Goal: Transaction & Acquisition: Purchase product/service

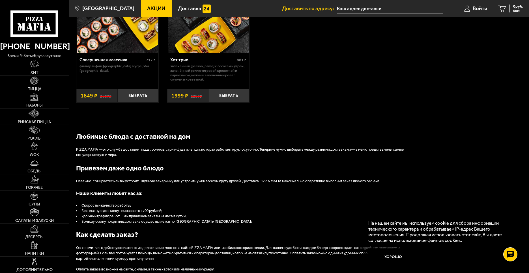
scroll to position [509, 0]
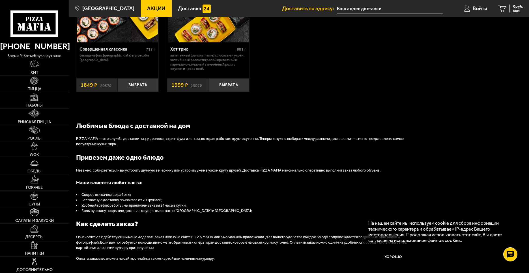
click at [42, 82] on link "Пицца" at bounding box center [34, 84] width 69 height 16
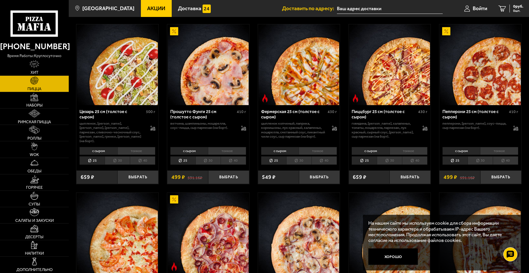
scroll to position [538, 0]
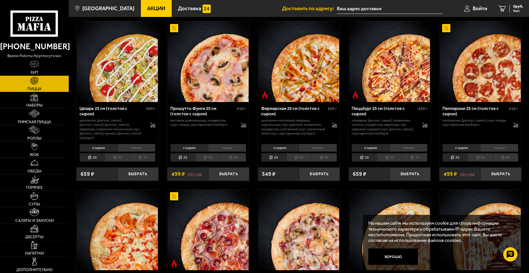
click at [225, 151] on li "тонкое" at bounding box center [227, 148] width 38 height 8
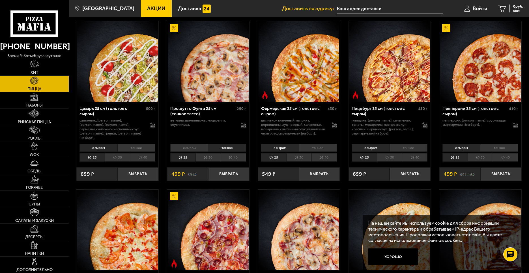
click at [190, 148] on li "с сыром" at bounding box center [189, 148] width 38 height 8
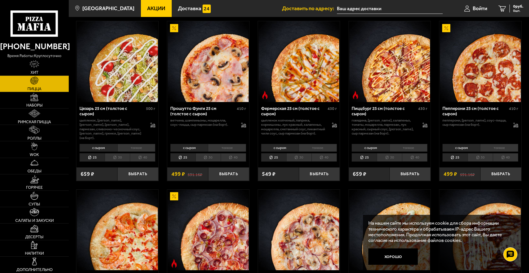
click at [213, 161] on li "30" at bounding box center [208, 157] width 25 height 9
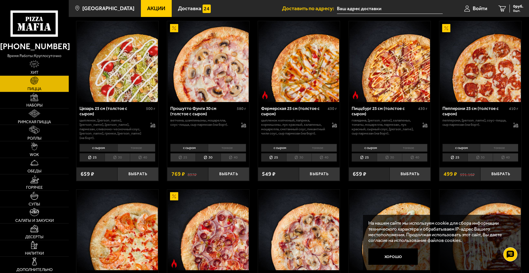
click at [221, 148] on li "тонкое" at bounding box center [227, 148] width 38 height 8
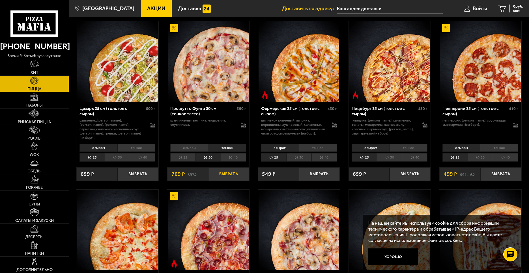
click at [224, 177] on button "Выбрать" at bounding box center [228, 175] width 41 height 14
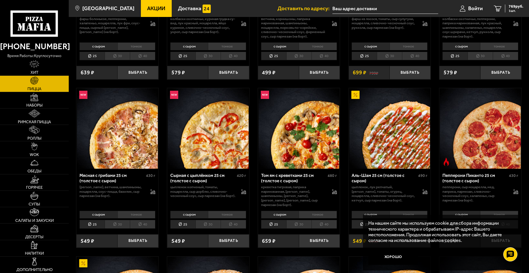
scroll to position [198, 0]
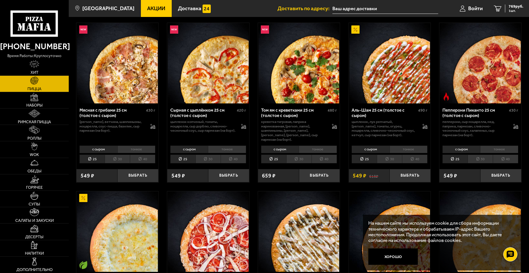
click at [200, 155] on li "30" at bounding box center [208, 159] width 25 height 9
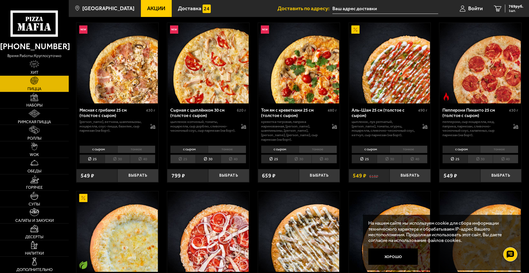
click at [221, 146] on li "тонкое" at bounding box center [227, 150] width 38 height 8
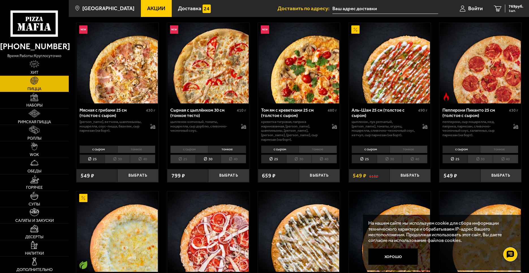
click at [190, 144] on div "с сыром тонкое 25 30 40 Топпинги" at bounding box center [208, 154] width 82 height 21
click at [187, 146] on li "с сыром" at bounding box center [189, 150] width 38 height 8
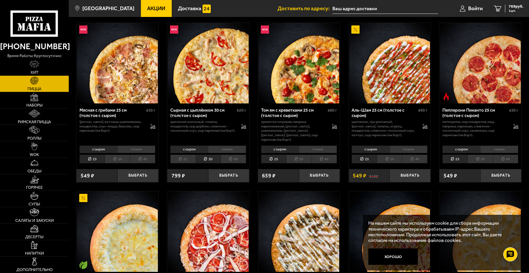
click at [234, 155] on li "40" at bounding box center [233, 159] width 25 height 9
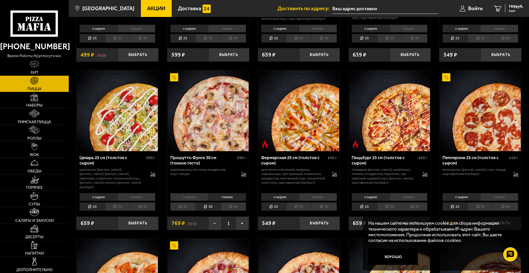
scroll to position [509, 0]
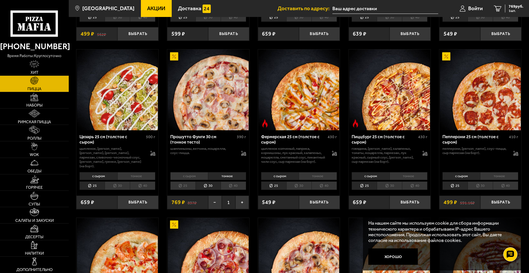
click at [195, 176] on li "с сыром" at bounding box center [189, 176] width 38 height 8
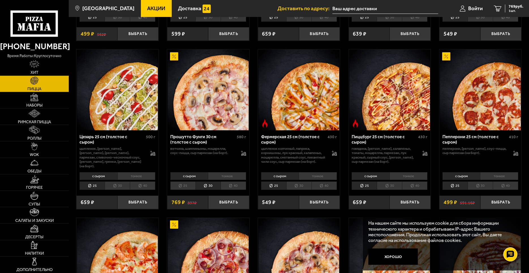
click at [228, 187] on li "40" at bounding box center [233, 186] width 25 height 9
click at [221, 203] on button "Выбрать" at bounding box center [228, 203] width 41 height 14
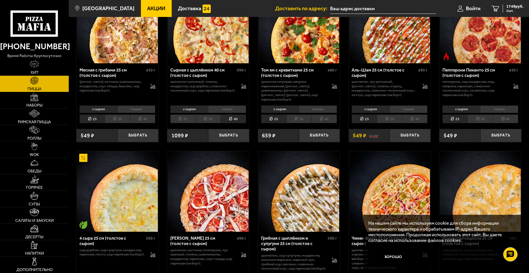
scroll to position [170, 0]
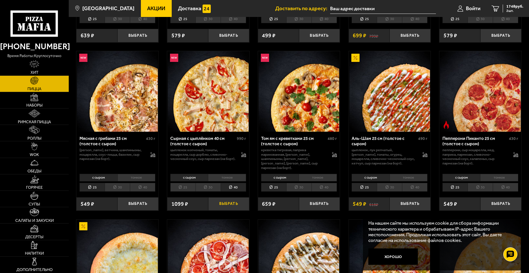
click at [231, 202] on button "Выбрать" at bounding box center [228, 205] width 41 height 14
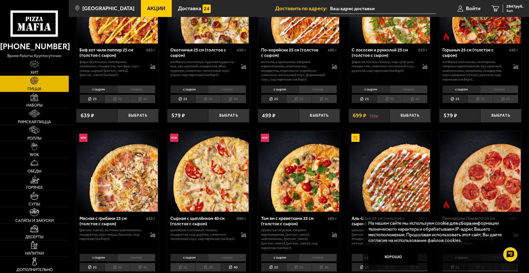
scroll to position [0, 0]
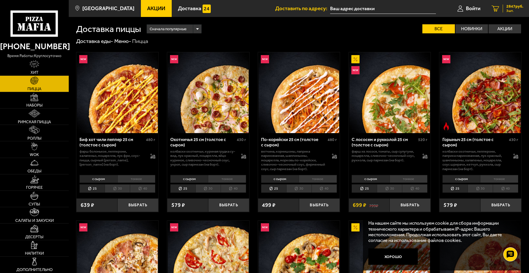
click at [507, 7] on span "2847 руб." at bounding box center [515, 7] width 17 height 4
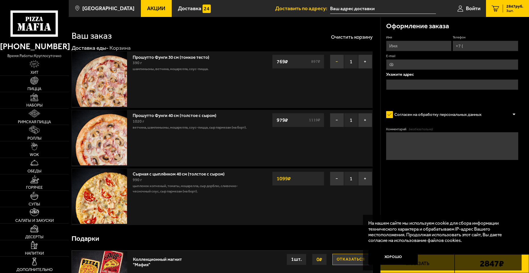
click at [336, 61] on button "−" at bounding box center [337, 62] width 14 height 14
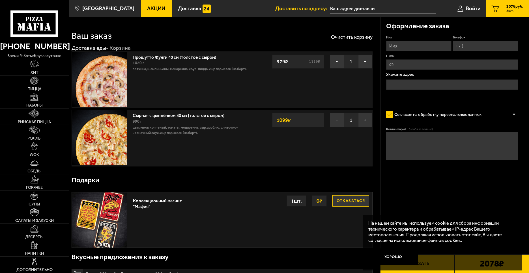
click at [417, 46] on input "Имя" at bounding box center [419, 46] width 66 height 10
type input "[PERSON_NAME]"
click at [469, 46] on input "Телефон" at bounding box center [486, 46] width 66 height 10
click at [475, 47] on input "Телефон" at bounding box center [486, 46] width 66 height 10
type input "[PHONE_NUMBER]"
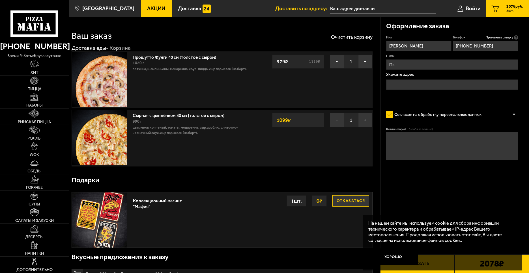
type input "П"
type input "[EMAIL_ADDRESS][DOMAIN_NAME]"
click at [427, 84] on input "text" at bounding box center [452, 85] width 132 height 10
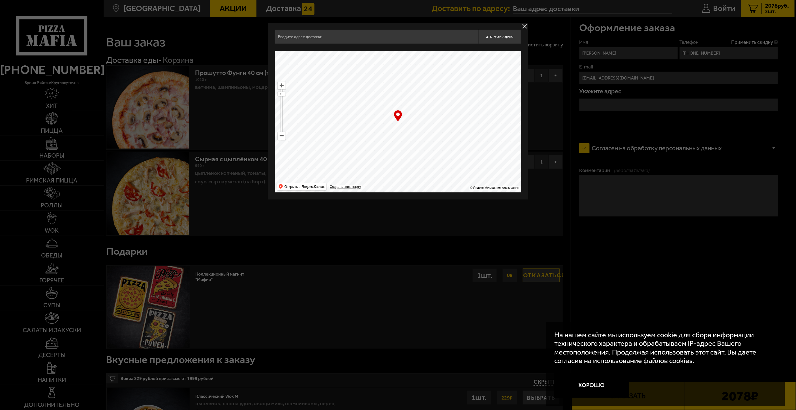
click at [526, 27] on button "delivery type" at bounding box center [524, 26] width 7 height 7
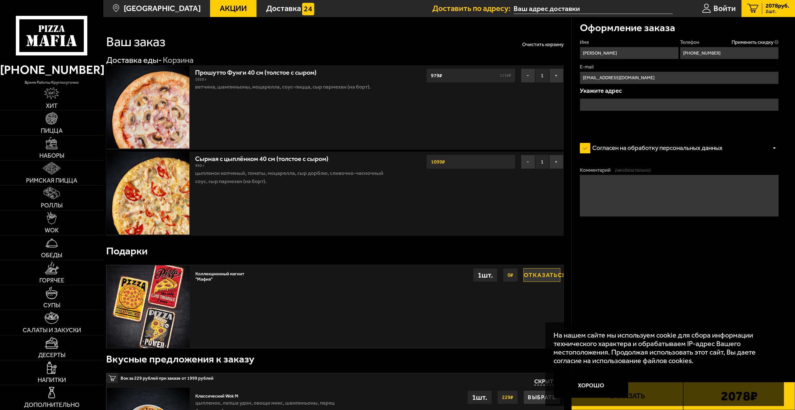
click at [529, 104] on input "text" at bounding box center [679, 104] width 199 height 12
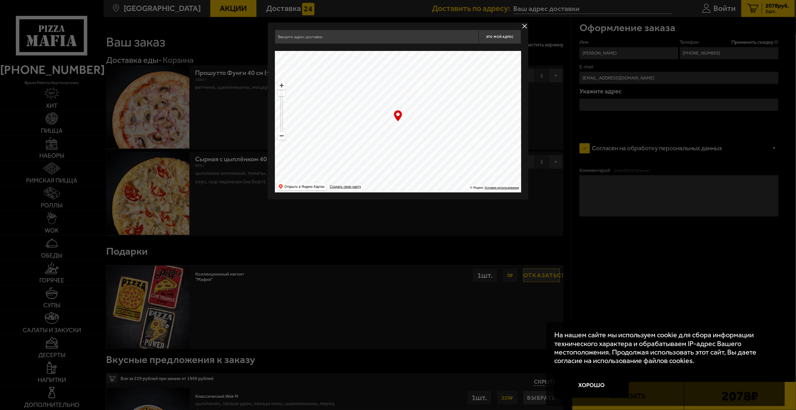
click at [328, 35] on input "text" at bounding box center [377, 37] width 204 height 14
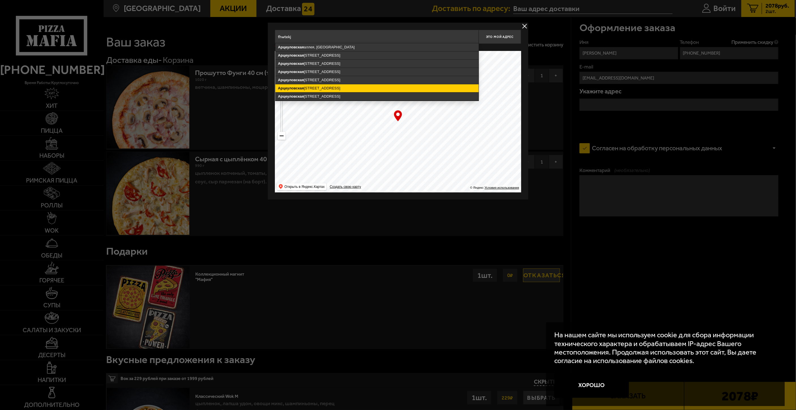
click at [312, 90] on ymaps "[STREET_ADDRESS]" at bounding box center [376, 88] width 203 height 8
type input "[STREET_ADDRESS]"
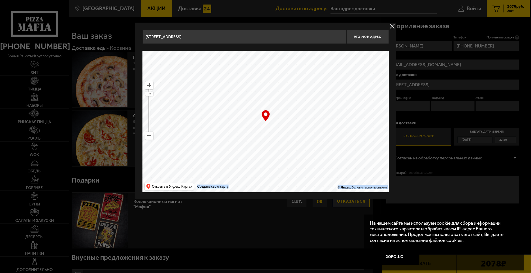
drag, startPoint x: 266, startPoint y: 118, endPoint x: 273, endPoint y: 117, distance: 7.4
click at [273, 117] on div "… © Яндекс Условия использования Открыть в Яндекс.Картах Создать свою карту" at bounding box center [265, 122] width 246 height 142
click at [273, 115] on ymaps at bounding box center [265, 122] width 246 height 142
click at [370, 37] on span "Это мой адрес" at bounding box center [367, 37] width 27 height 4
type input "[STREET_ADDRESS]"
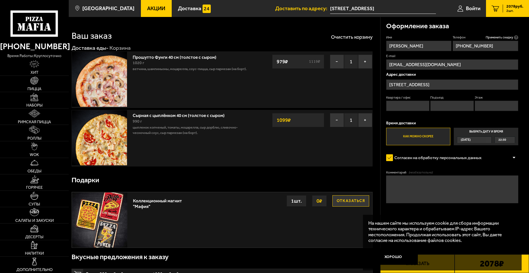
click at [414, 108] on input "Квартира / офис" at bounding box center [408, 106] width 44 height 10
type input "710"
click at [440, 111] on input "Подъезд" at bounding box center [452, 106] width 44 height 10
type input "3"
click at [494, 109] on input "Этаж" at bounding box center [497, 106] width 44 height 10
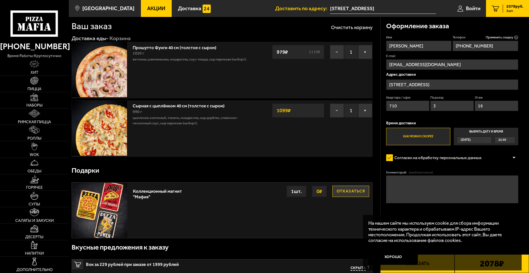
scroll to position [28, 0]
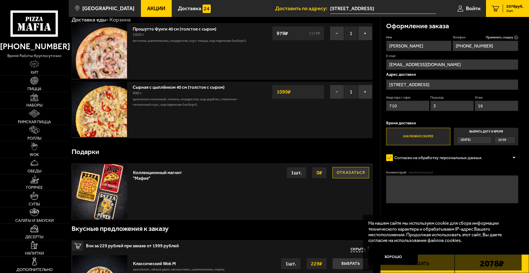
type input "16"
click at [423, 139] on label "Как можно скорее" at bounding box center [418, 137] width 65 height 18
click at [0, 0] on input "Как можно скорее" at bounding box center [0, 0] width 0 height 0
click at [414, 160] on label "Согласен на обработку персональных данных" at bounding box center [436, 158] width 101 height 11
click at [0, 0] on input "Согласен на обработку персональных данных" at bounding box center [0, 0] width 0 height 0
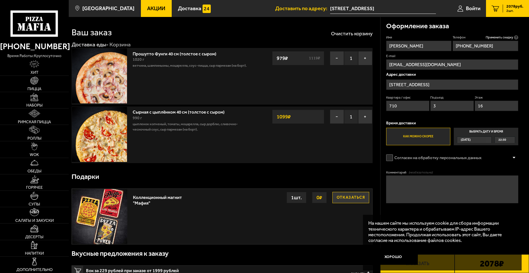
scroll to position [0, 0]
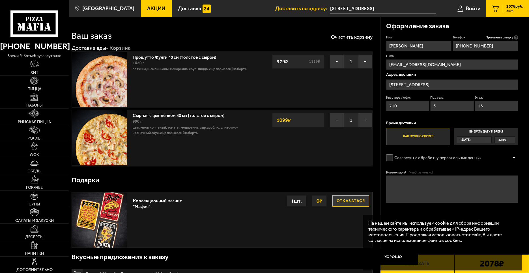
click at [422, 180] on textarea "Комментарий (необязательно)" at bounding box center [452, 189] width 132 height 27
click at [395, 260] on button "Хорошо" at bounding box center [394, 257] width 50 height 16
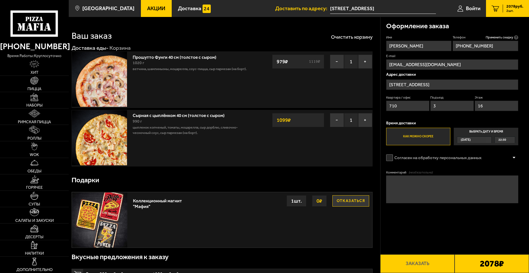
click at [393, 159] on label "Согласен на обработку персональных данных" at bounding box center [436, 158] width 101 height 11
click at [0, 0] on input "Согласен на обработку персональных данных" at bounding box center [0, 0] width 0 height 0
click at [430, 263] on button "Заказать" at bounding box center [417, 264] width 74 height 19
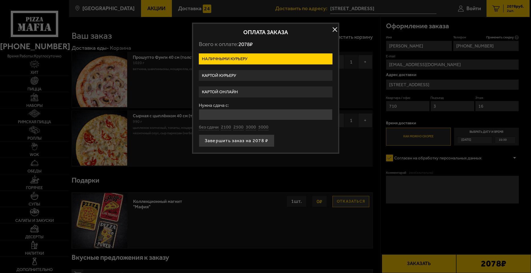
click at [235, 75] on label "Картой курьеру" at bounding box center [266, 75] width 134 height 11
click at [0, 0] on input "Картой курьеру" at bounding box center [0, 0] width 0 height 0
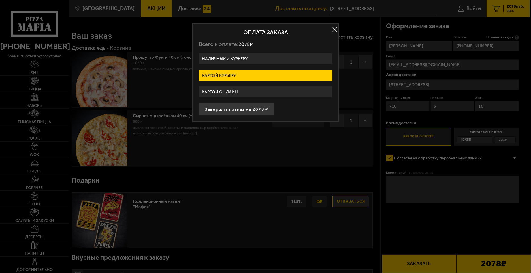
click at [232, 93] on label "Картой онлайн" at bounding box center [266, 92] width 134 height 11
click at [0, 0] on input "Картой онлайн" at bounding box center [0, 0] width 0 height 0
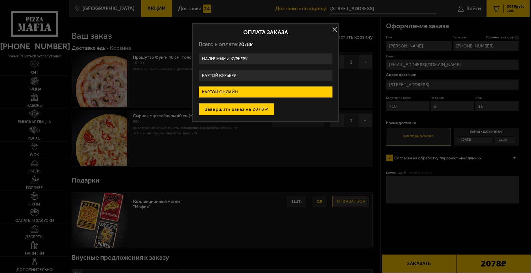
click at [242, 112] on button "Завершить заказ на 2078 ₽" at bounding box center [237, 109] width 76 height 12
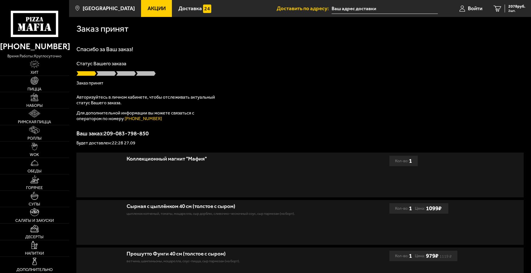
type input "[STREET_ADDRESS]"
